Goal: Task Accomplishment & Management: Complete application form

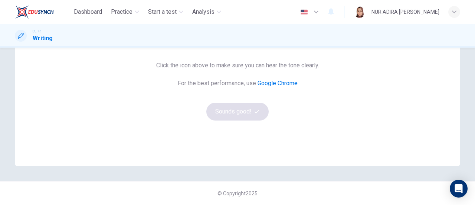
scroll to position [91, 0]
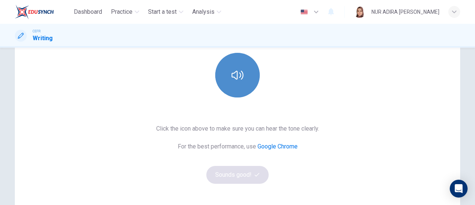
click at [243, 70] on button "button" at bounding box center [237, 75] width 45 height 45
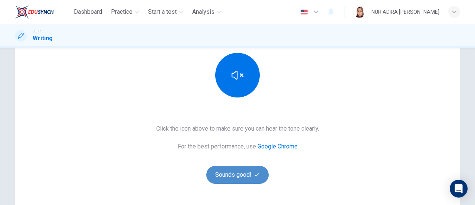
click at [222, 179] on button "Sounds good!" at bounding box center [237, 175] width 62 height 18
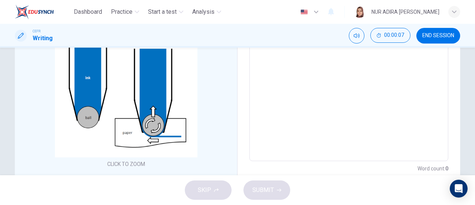
scroll to position [133, 0]
click at [281, 98] on textarea at bounding box center [349, 57] width 189 height 193
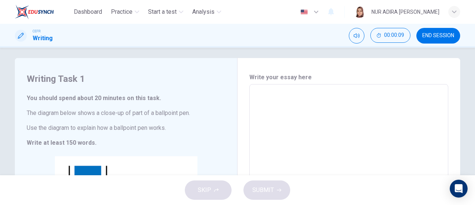
scroll to position [3, 0]
click at [281, 98] on textarea at bounding box center [349, 187] width 189 height 193
type textarea "d"
type textarea "x"
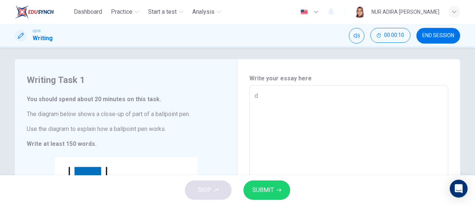
type textarea "dd"
type textarea "x"
type textarea "ddd"
type textarea "x"
type textarea "dddd"
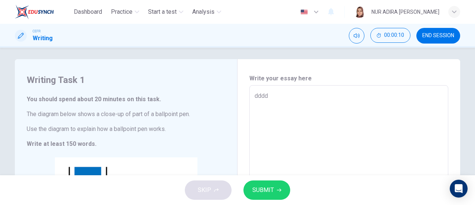
type textarea "x"
type textarea "ddd"
type textarea "x"
type textarea "dd"
type textarea "x"
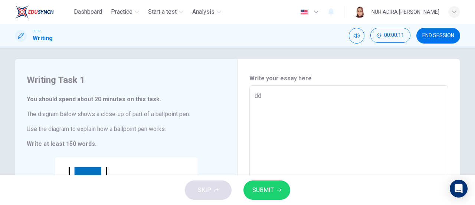
type textarea "d"
type textarea "x"
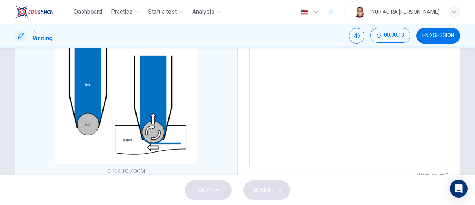
scroll to position [15, 0]
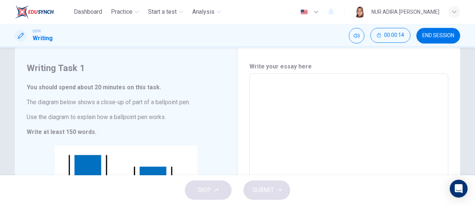
type textarea "T"
type textarea "x"
type textarea "Th"
type textarea "x"
type textarea "The"
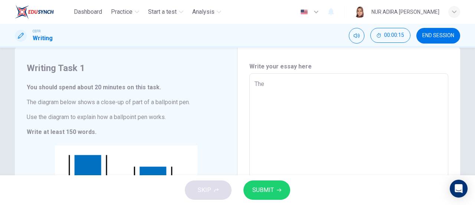
type textarea "x"
type textarea "The"
type textarea "x"
type textarea "The g"
type textarea "x"
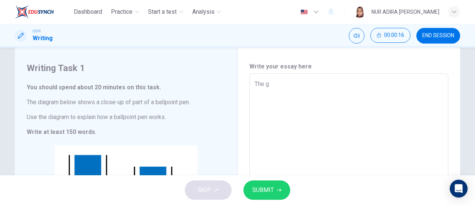
type textarea "The gr"
type textarea "x"
type textarea "The grp"
type textarea "x"
type textarea "The gr"
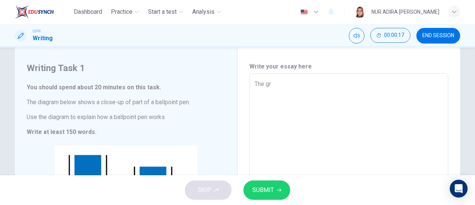
type textarea "x"
type textarea "The gra"
type textarea "x"
type textarea "The grap"
type textarea "x"
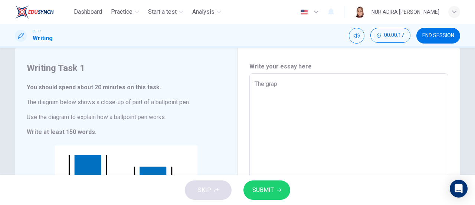
type textarea "The graph"
type textarea "x"
type textarea "The graphi"
type textarea "x"
type textarea "The graphic"
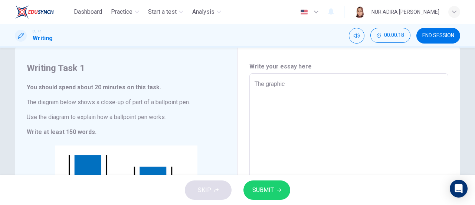
type textarea "x"
type textarea "The graphic"
type textarea "x"
type textarea "The graphic d"
type textarea "x"
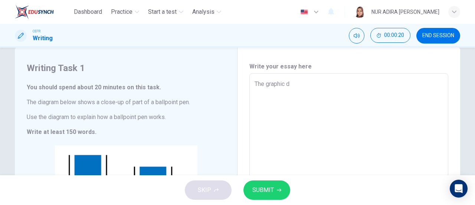
type textarea "The graphic de"
type textarea "x"
type textarea "The graphic del"
type textarea "x"
type textarea "The graphic deli"
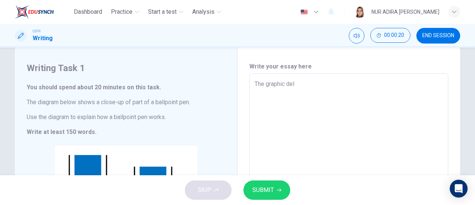
type textarea "x"
type textarea "The graphic [PERSON_NAME]"
type textarea "x"
type textarea "The graphic delien"
type textarea "x"
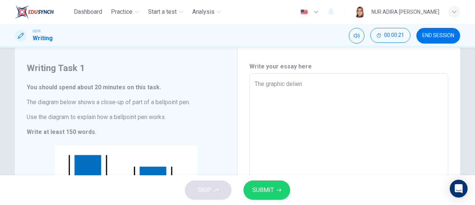
type textarea "The graphic deliena"
type textarea "x"
type textarea "The graphic delienat"
type textarea "x"
type textarea "The graphic delienate"
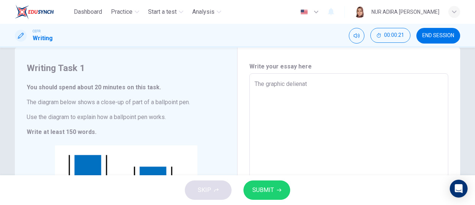
type textarea "x"
type textarea "The graphic delienates"
type textarea "x"
type textarea "The graphic delienates"
type textarea "x"
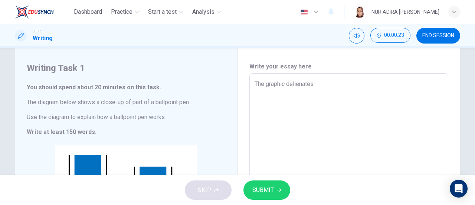
type textarea "The graphic delienates a"
type textarea "x"
type textarea "The graphic delienates a"
type textarea "x"
type textarea "The graphic delienates a c"
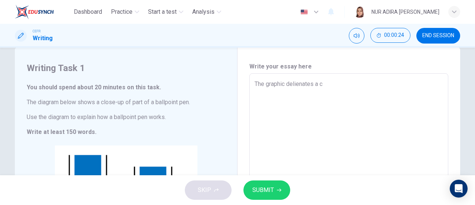
type textarea "x"
type textarea "The graphic delienates a cl"
type textarea "x"
type textarea "The graphic delienates a clo"
type textarea "x"
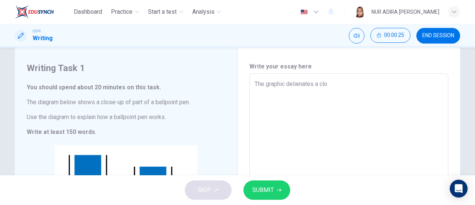
type textarea "The graphic delienates a clos"
type textarea "x"
type textarea "The graphic delienates a close"
type textarea "x"
type textarea "The graphic delienates a close"
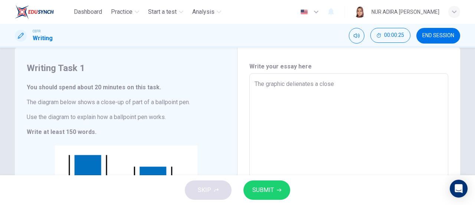
type textarea "x"
type textarea "The graphic delienates a close"
type textarea "x"
type textarea "The graphic delienates a close-"
type textarea "x"
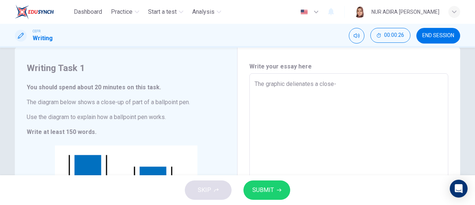
type textarea "The graphic delienates a close-u"
type textarea "x"
type textarea "The graphic delienates a close-up"
type textarea "x"
type textarea "The graphic delienates a close-up"
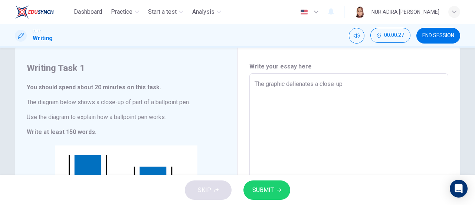
type textarea "x"
type textarea "The graphic delienates a close-up p"
type textarea "x"
type textarea "The graphic delienates a close-up pa"
type textarea "x"
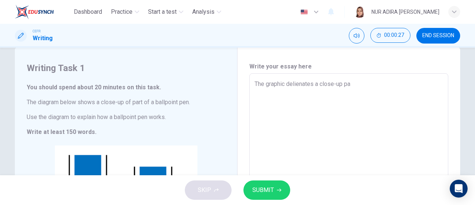
type textarea "The graphic delienates a close-up par"
type textarea "x"
type textarea "The graphic delienates a close-up part"
type textarea "x"
type textarea "The graphic delienates a close-up part"
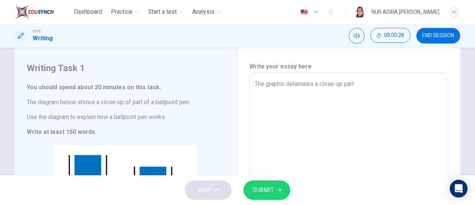
type textarea "x"
type textarea "The graphic delienates a close-up part o"
type textarea "x"
type textarea "The graphic delienates a close-up part of"
type textarea "x"
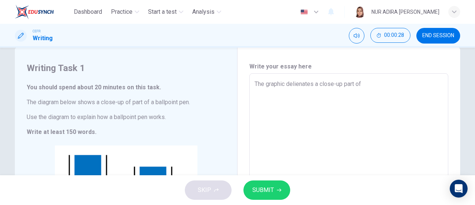
type textarea "The graphic delienates a close-up part of"
type textarea "x"
type textarea "The graphic delienates a close-up part of a"
type textarea "x"
type textarea "The graphic delienates a close-up part of a"
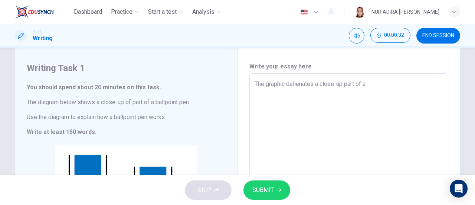
type textarea "x"
type textarea "The graphic delienates a close-up part of a b"
type textarea "x"
type textarea "The graphic delienates a close-up part of a ba"
type textarea "x"
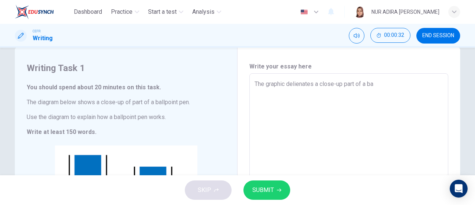
type textarea "The graphic delienates a close-up part of a [MEDICAL_DATA]"
type textarea "x"
type textarea "The graphic delienates a close-up part of a ball"
type textarea "x"
type textarea "The graphic delienates a close-up part of a ballp"
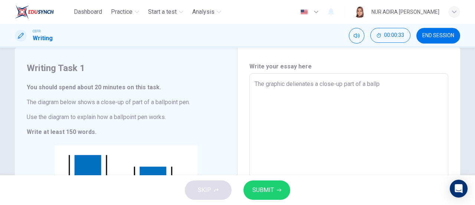
type textarea "x"
type textarea "The graphic delienates a close-up part of a ballpo"
type textarea "x"
type textarea "The graphic delienates a close-up part of a ballpoi"
type textarea "x"
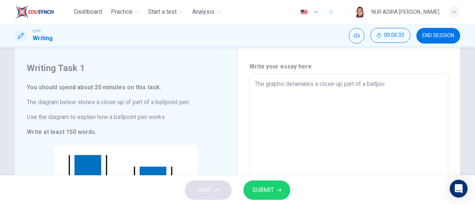
type textarea "The graphic delienates a close-up part of a ballpoii"
type textarea "x"
type textarea "The graphic delienates a close-up part of a ballpoiin"
type textarea "x"
type textarea "The graphic delienates a close-up part of a ballpoiint"
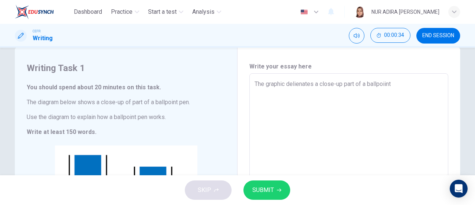
type textarea "x"
type textarea "The graphic delienates a close-up part of a ballpoiint"
type textarea "x"
type textarea "The graphic delienates a close-up part of a ballpoiint p"
type textarea "x"
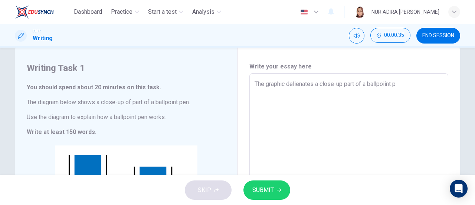
type textarea "The graphic delienates a close-up part of a ballpoiint pe"
type textarea "x"
type textarea "The graphic delienates a close-up part of a ballpoiint pen"
type textarea "x"
type textarea "The graphic delienates a close-up part of a ballpoiint pen."
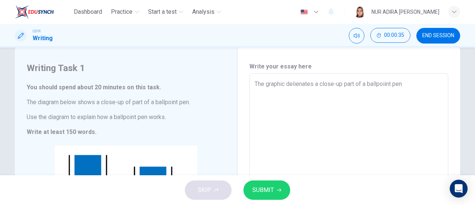
type textarea "x"
type textarea "The graphic delienates a close-up part of a ballpoiint pen."
type textarea "x"
type textarea "The graphic delienates a close-up part of a ballpoiint pen. B"
type textarea "x"
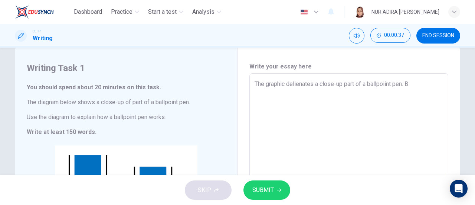
type textarea "The graphic delienates a close-up part of a ballpoiint pen. Ba"
type textarea "x"
type textarea "The graphic delienates a close-up part of a ballpoiint pen. Bas"
type textarea "x"
type textarea "The graphic delienates a close-up part of a ballpoiint pen. Base"
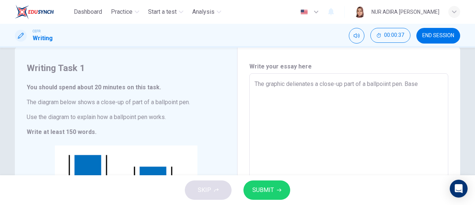
type textarea "x"
type textarea "The graphic delienates a close-up part of a ballpoiint pen. Based"
type textarea "x"
type textarea "The graphic delienates a close-up part of a ballpoiint pen. Based"
type textarea "x"
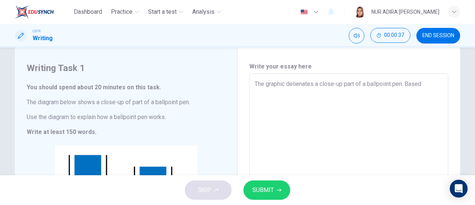
type textarea "The graphic delienates a close-up part of a ballpoiint pen. Based o"
type textarea "x"
type textarea "The graphic delienates a close-up part of a ballpoiint pen. Based on"
type textarea "x"
type textarea "The graphic delienates a close-up part of a ballpoiint pen. Based on"
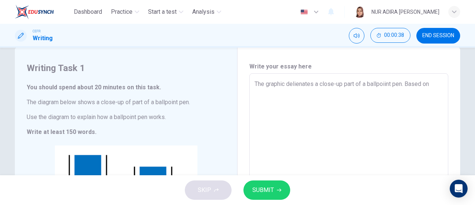
type textarea "x"
type textarea "The graphic delienates a close-up part of a ballpoiint pen. Based on t"
type textarea "x"
type textarea "The graphic delienates a close-up part of a ballpoiint pen. Based on th"
type textarea "x"
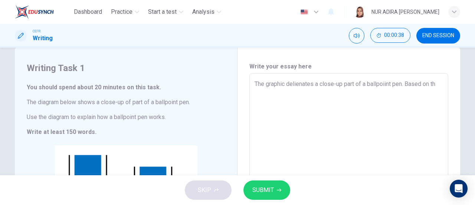
type textarea "The graphic delienates a close-up part of a ballpoiint pen. Based on the"
type textarea "x"
type textarea "The graphic delienates a close-up part of a ballpoiint pen. Based on the"
type textarea "x"
type textarea "The graphic delienates a close-up part of a ballpoiint pen. Based on the p"
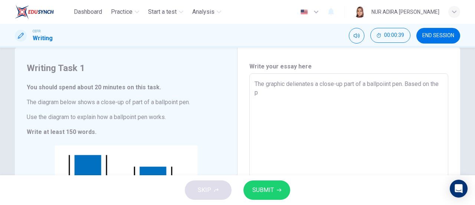
type textarea "x"
type textarea "The graphic delienates a close-up part of a ballpoiint pen. Based on the pc"
type textarea "x"
type textarea "The graphic delienates a close-up part of a ballpoiint pen. Based on the pci"
type textarea "x"
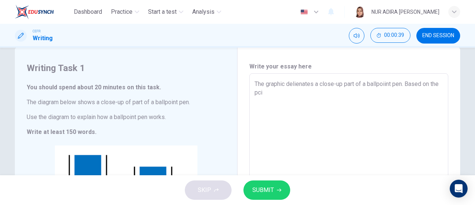
type textarea "The graphic delienates a close-up part of a ballpoiint pen. Based on the pcit"
type textarea "x"
type textarea "The graphic delienates a close-up part of a ballpoiint pen. Based on the pcitu"
type textarea "x"
type textarea "The graphic delienates a close-up part of a ballpoiint pen. Based on the pcitut"
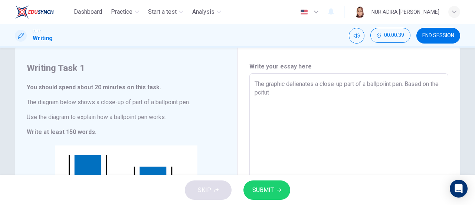
type textarea "x"
type textarea "The graphic delienates a close-up part of a ballpoiint pen. Based on the pcitute"
type textarea "x"
type textarea "The graphic delienates a close-up part of a ballpoiint pen. Based on the pcitut"
type textarea "x"
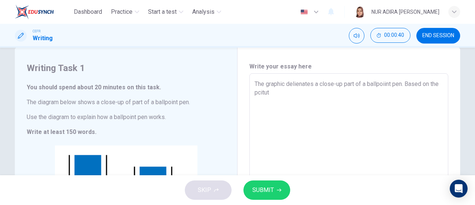
type textarea "The graphic delienates a close-up part of a ballpoiint pen. Based on the pcitu"
type textarea "x"
type textarea "The graphic delienates a close-up part of a ballpoiint pen. Based on the pcit"
type textarea "x"
type textarea "The graphic delienates a close-up part of a ballpoiint pen. Based on the pci"
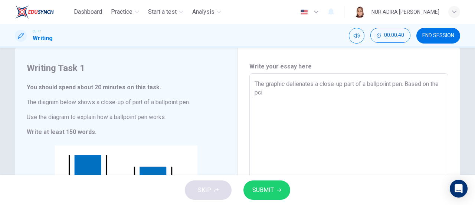
type textarea "x"
type textarea "The graphic delienates a close-up part of a ballpoiint pen. Based on the pc"
type textarea "x"
type textarea "The graphic delienates a close-up part of a ballpoiint pen. Based on the p"
type textarea "x"
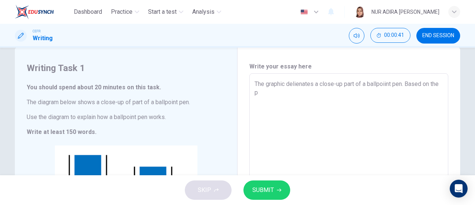
type textarea "The graphic delienates a close-up part of a ballpoiint pen. Based on the pi"
type textarea "x"
type textarea "The graphic delienates a close-up part of a ballpoiint pen. Based on the pic"
type textarea "x"
type textarea "The graphic delienates a close-up part of a ballpoiint pen. Based on the pict"
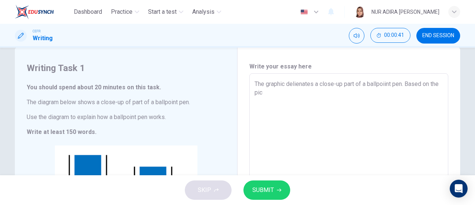
type textarea "x"
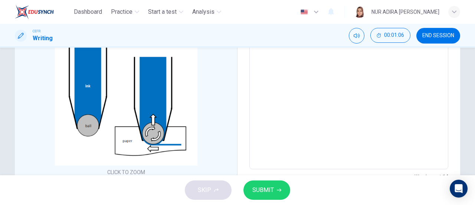
scroll to position [0, 0]
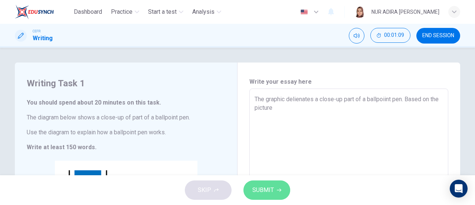
click at [257, 184] on button "SUBMIT" at bounding box center [267, 189] width 47 height 19
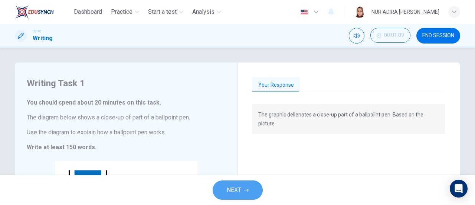
click at [247, 189] on icon "button" at bounding box center [246, 190] width 4 height 4
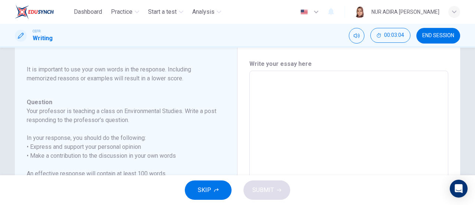
scroll to position [17, 0]
click at [354, 99] on textarea at bounding box center [349, 196] width 189 height 236
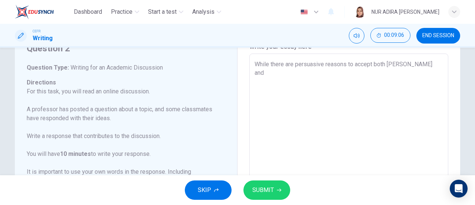
scroll to position [33, 0]
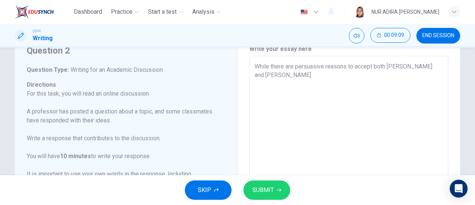
click at [117, 92] on p "For this task, you will read an online discussion. A professor has posted a que…" at bounding box center [122, 138] width 190 height 98
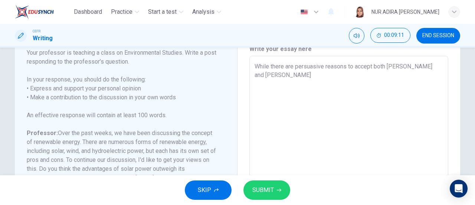
click at [425, 74] on textarea "While there are persuasive reasons to accept both [PERSON_NAME] and [PERSON_NAM…" at bounding box center [349, 180] width 189 height 236
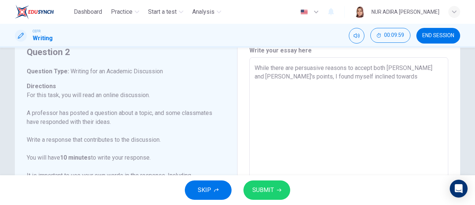
scroll to position [30, 0]
drag, startPoint x: 373, startPoint y: 81, endPoint x: 335, endPoint y: 84, distance: 38.0
click at [335, 84] on textarea "While there are persuasive reasons to accept both [PERSON_NAME] and [PERSON_NAM…" at bounding box center [349, 182] width 189 height 236
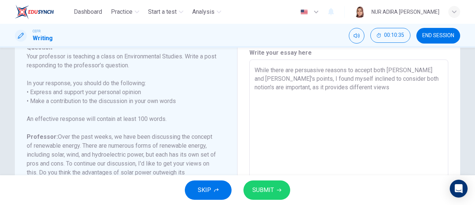
scroll to position [16, 0]
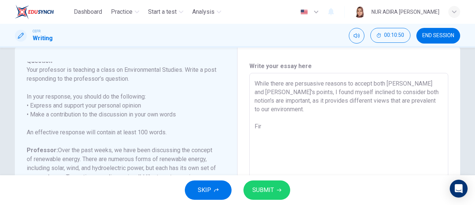
click at [296, 120] on textarea "While there are persuasive reasons to accept both [PERSON_NAME] and [PERSON_NAM…" at bounding box center [349, 197] width 189 height 236
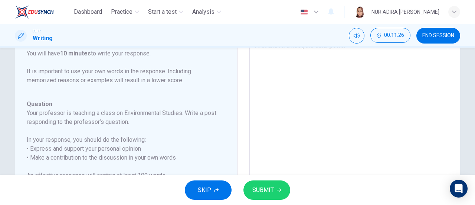
scroll to position [23, 0]
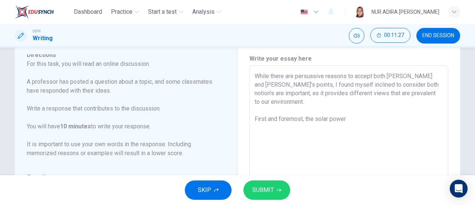
click at [354, 105] on textarea "While there are persuasive reasons to accept both [PERSON_NAME] and [PERSON_NAM…" at bounding box center [349, 190] width 189 height 236
click at [354, 110] on textarea "While there are persuasive reasons to accept both [PERSON_NAME] and [PERSON_NAM…" at bounding box center [349, 190] width 189 height 236
click at [267, 185] on span "SUBMIT" at bounding box center [263, 190] width 22 height 10
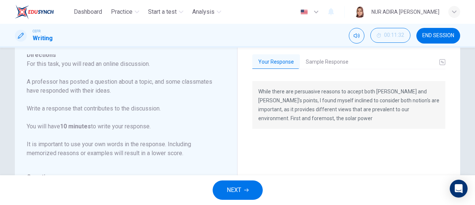
click at [332, 52] on div "Your Response Sample Response While there are persuasive reasons to accept both…" at bounding box center [349, 189] width 223 height 301
click at [328, 55] on button "Sample Response" at bounding box center [327, 62] width 55 height 16
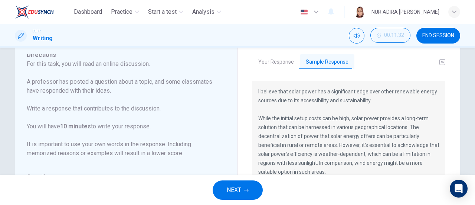
scroll to position [9, 0]
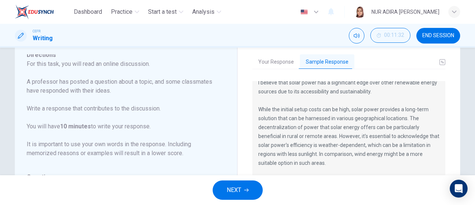
click at [231, 194] on span "NEXT" at bounding box center [234, 190] width 14 height 10
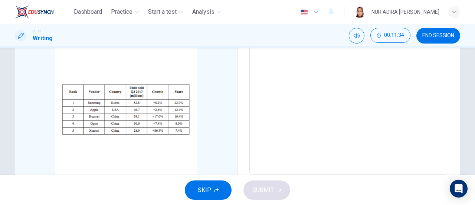
scroll to position [175, 0]
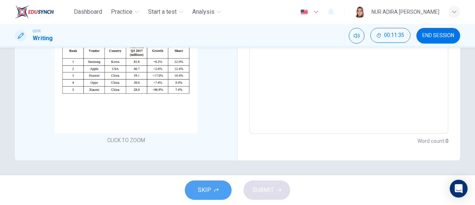
click at [204, 182] on button "SKIP" at bounding box center [208, 189] width 47 height 19
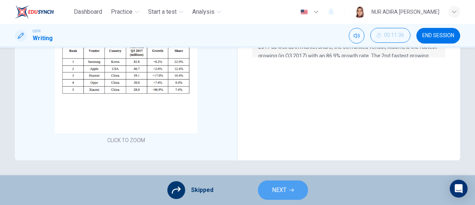
click at [280, 183] on button "NEXT" at bounding box center [283, 189] width 50 height 19
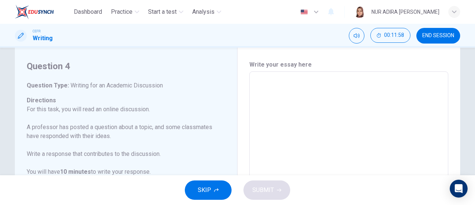
scroll to position [15, 0]
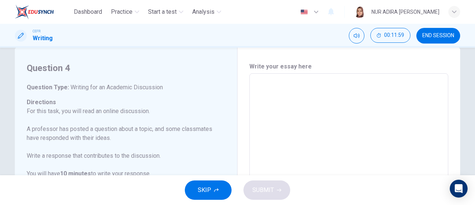
click at [329, 81] on textarea at bounding box center [349, 197] width 189 height 236
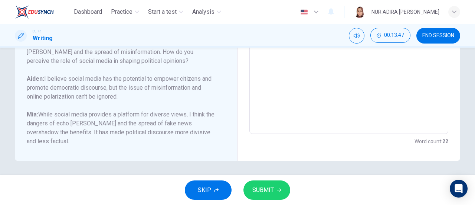
scroll to position [29, 0]
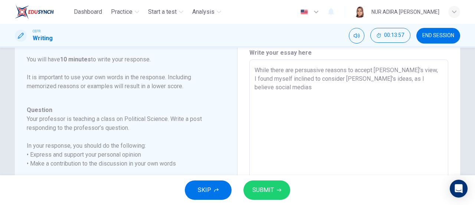
click at [389, 76] on textarea "While there are persuasive reasons to accept [PERSON_NAME]'s view, I found myse…" at bounding box center [349, 184] width 189 height 236
click at [327, 84] on textarea "While there are persuasive reasons to accept [PERSON_NAME]'s view, I found myse…" at bounding box center [349, 184] width 189 height 236
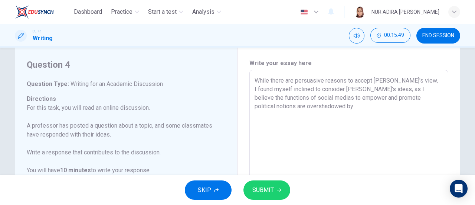
scroll to position [18, 0]
click at [288, 107] on textarea "While there are persuasive reasons to accept [PERSON_NAME]'s view, I found myse…" at bounding box center [349, 195] width 189 height 236
click at [325, 132] on textarea "While there are persuasive reasons to accept [PERSON_NAME]'s view, I found myse…" at bounding box center [349, 195] width 189 height 236
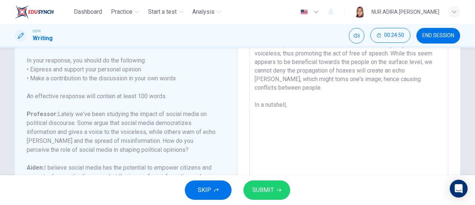
scroll to position [114, 0]
click at [282, 37] on div "CEFR Writing 00:25:27 END SESSION" at bounding box center [237, 36] width 469 height 16
click at [339, 98] on textarea "While there are persuasive reasons to accept [PERSON_NAME]'s view, I found myse…" at bounding box center [349, 98] width 189 height 236
click at [352, 95] on textarea "While there are persuasive reasons to accept [PERSON_NAME]'s view, I found myse…" at bounding box center [349, 98] width 189 height 236
click at [443, 94] on div "While there are persuasive reasons to accept [PERSON_NAME]'s view, I found myse…" at bounding box center [349, 98] width 199 height 248
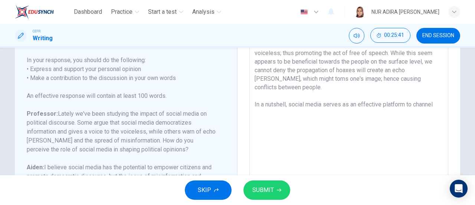
click at [443, 94] on div "While there are persuasive reasons to accept [PERSON_NAME]'s view, I found myse…" at bounding box center [349, 98] width 199 height 248
click at [438, 95] on textarea "While there are persuasive reasons to accept [PERSON_NAME]'s view, I found myse…" at bounding box center [349, 98] width 189 height 236
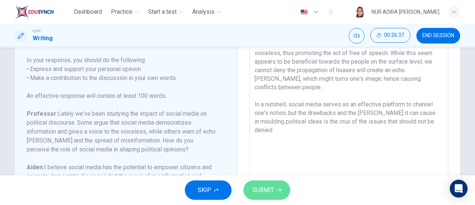
click at [264, 186] on span "SUBMIT" at bounding box center [263, 190] width 22 height 10
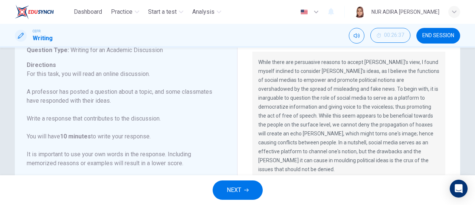
scroll to position [0, 0]
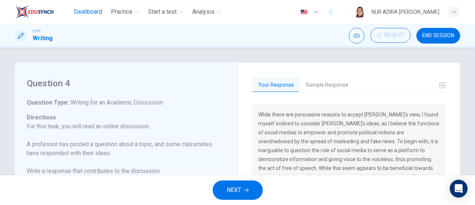
click at [88, 9] on span "Dashboard" at bounding box center [88, 11] width 28 height 9
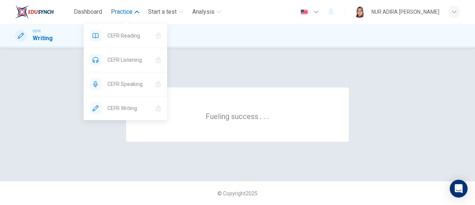
click at [133, 13] on span "Practice" at bounding box center [122, 11] width 22 height 9
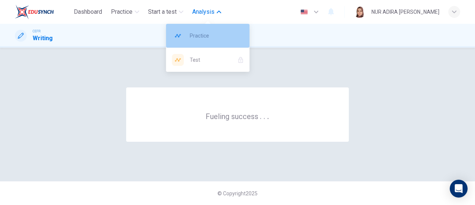
click at [193, 31] on div "Practice" at bounding box center [208, 36] width 84 height 24
